Goal: Task Accomplishment & Management: Use online tool/utility

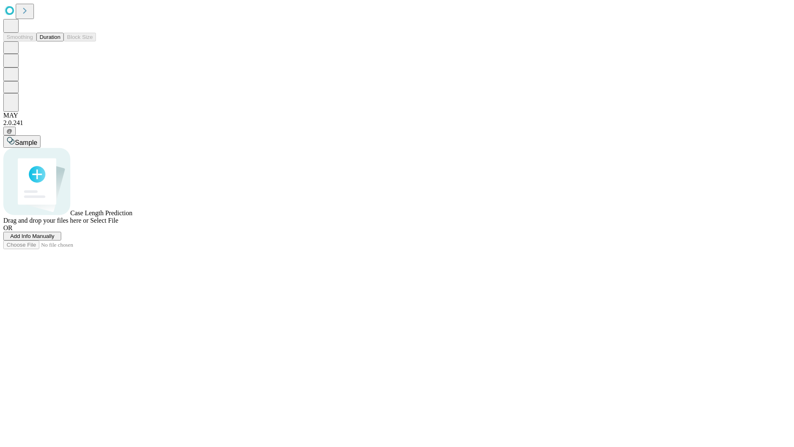
click at [60, 41] on button "Duration" at bounding box center [49, 37] width 27 height 9
click at [55, 239] on span "Add Info Manually" at bounding box center [32, 236] width 44 height 6
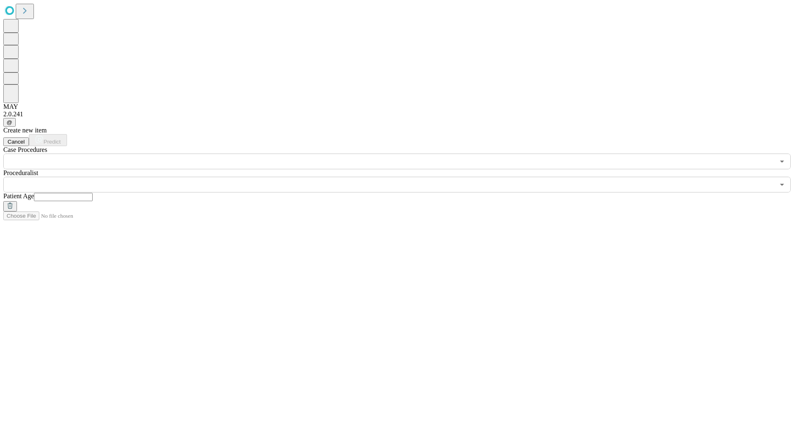
click at [93, 193] on input "text" at bounding box center [63, 197] width 59 height 8
type input "**"
click at [403, 177] on input "text" at bounding box center [388, 185] width 771 height 16
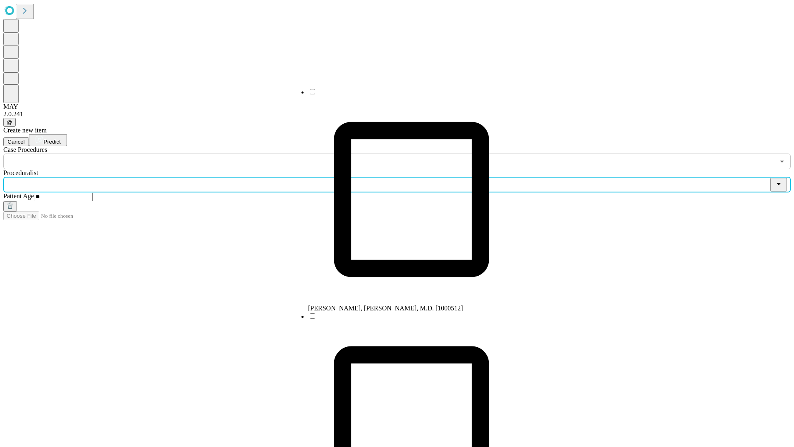
click at [403, 95] on li "[PERSON_NAME], [PERSON_NAME], M.D. [1000512]" at bounding box center [411, 200] width 207 height 224
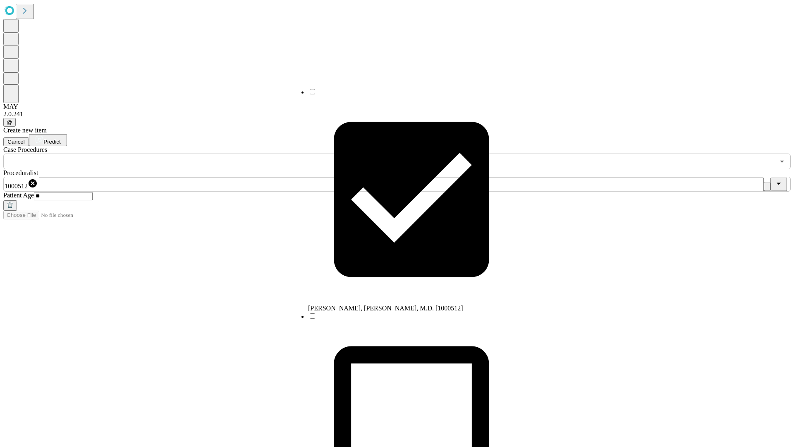
click at [174, 153] on input "text" at bounding box center [388, 161] width 771 height 16
